Goal: Information Seeking & Learning: Learn about a topic

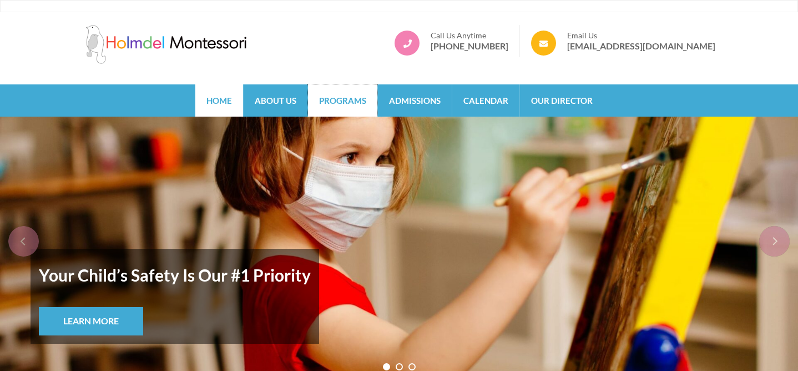
click at [349, 92] on link "Programs" at bounding box center [342, 100] width 69 height 32
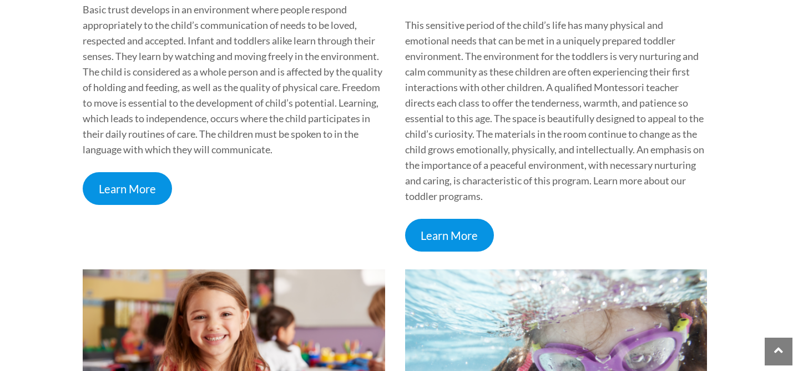
scroll to position [560, 0]
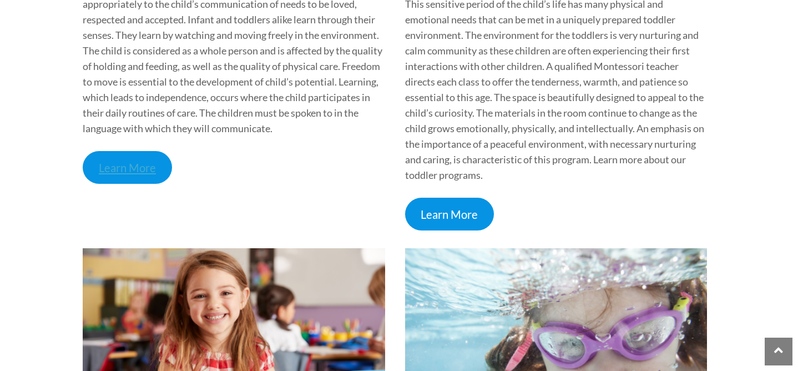
click at [130, 169] on link "Learn More" at bounding box center [127, 167] width 89 height 33
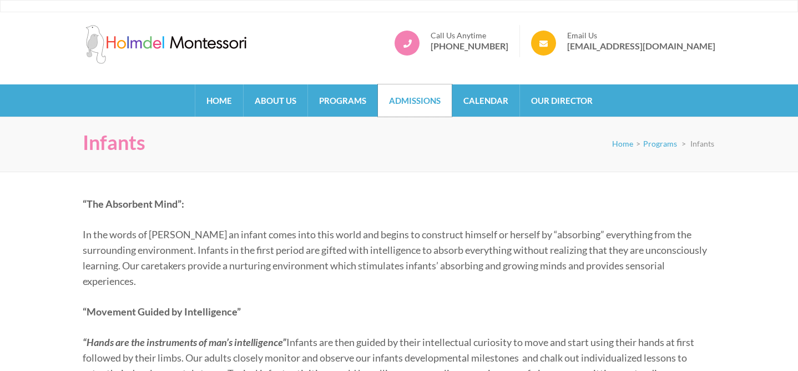
click at [413, 98] on link "Admissions" at bounding box center [415, 100] width 74 height 32
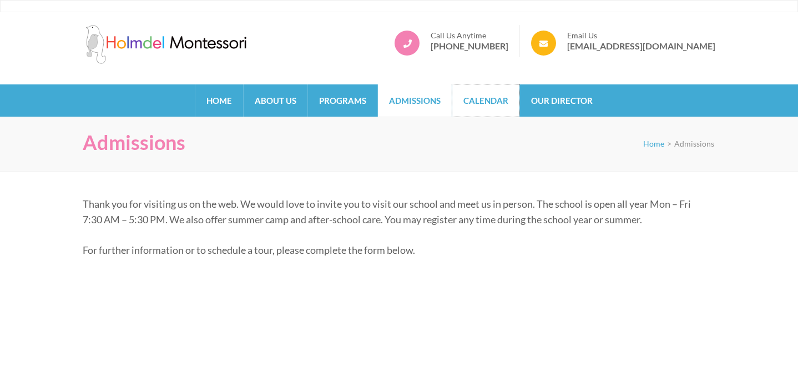
click at [489, 100] on link "Calendar" at bounding box center [485, 100] width 67 height 32
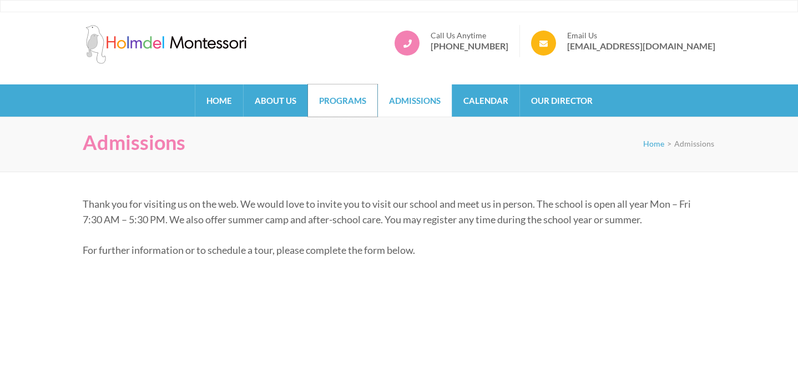
click at [334, 99] on link "Programs" at bounding box center [342, 100] width 69 height 32
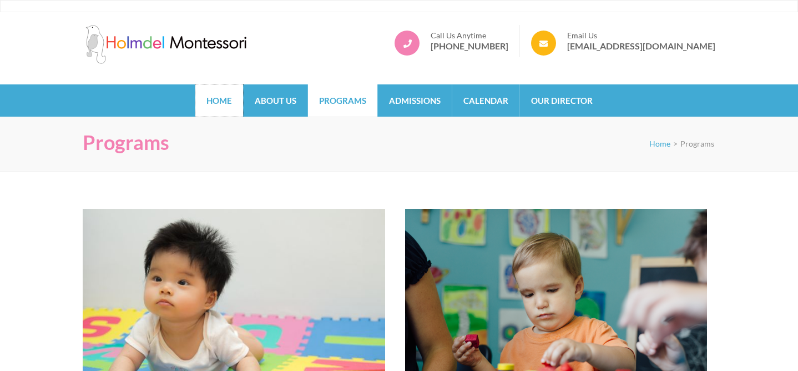
click at [214, 101] on link "Home" at bounding box center [219, 100] width 48 height 32
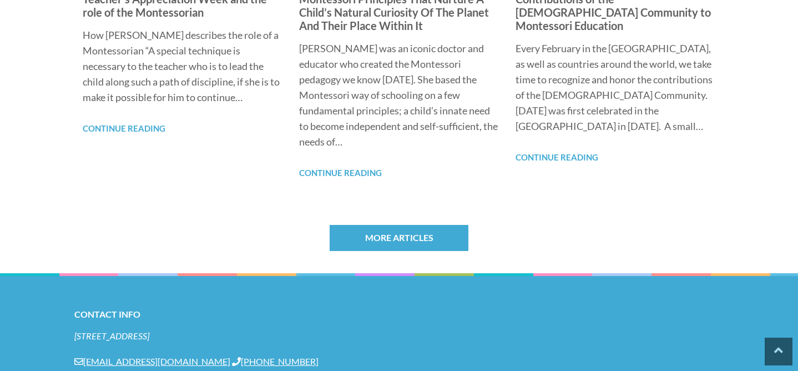
scroll to position [961, 0]
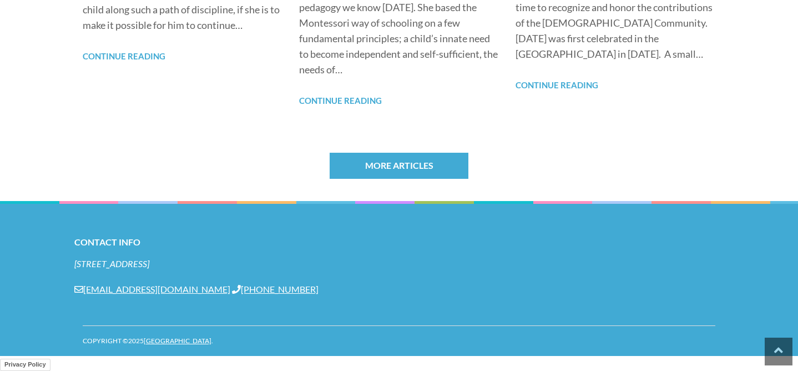
click at [170, 262] on address "[STREET_ADDRESS]" at bounding box center [398, 263] width 649 height 12
